Goal: Information Seeking & Learning: Learn about a topic

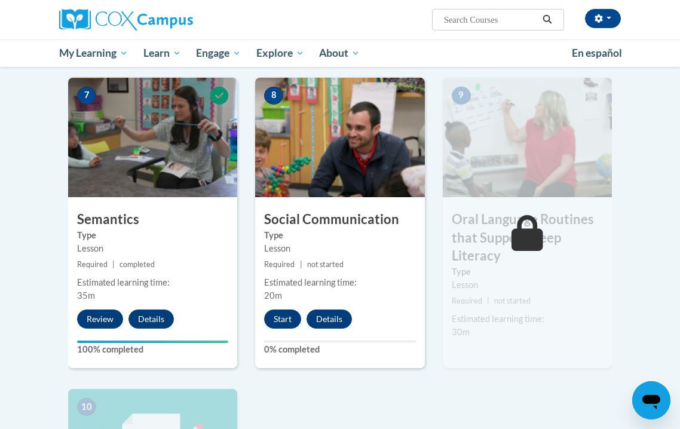
scroll to position [925, 0]
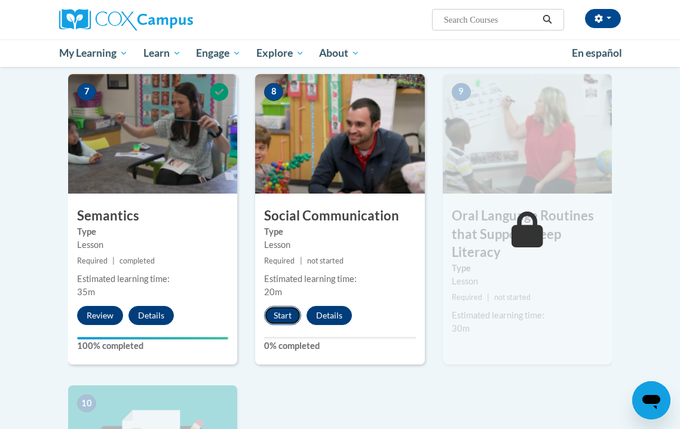
click at [288, 318] on button "Start" at bounding box center [282, 315] width 37 height 19
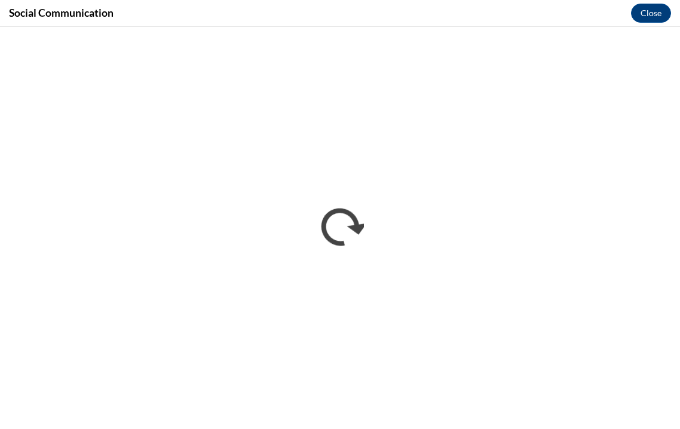
scroll to position [0, 0]
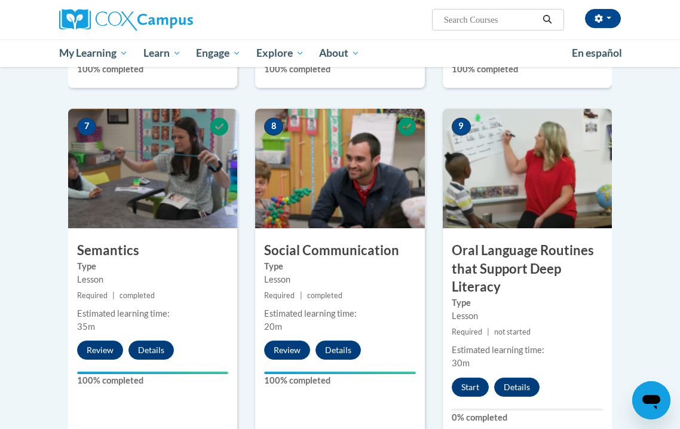
scroll to position [938, 0]
